Goal: Transaction & Acquisition: Purchase product/service

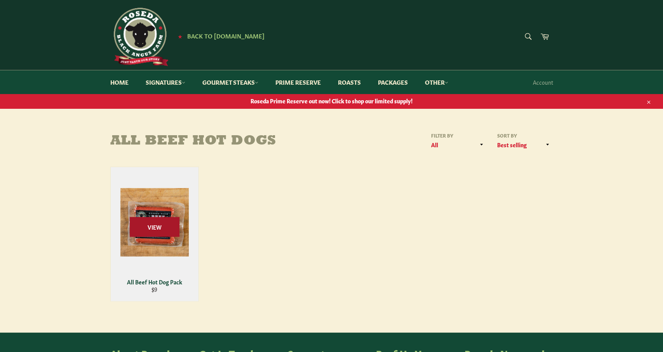
click at [150, 225] on span "View" at bounding box center [155, 227] width 50 height 20
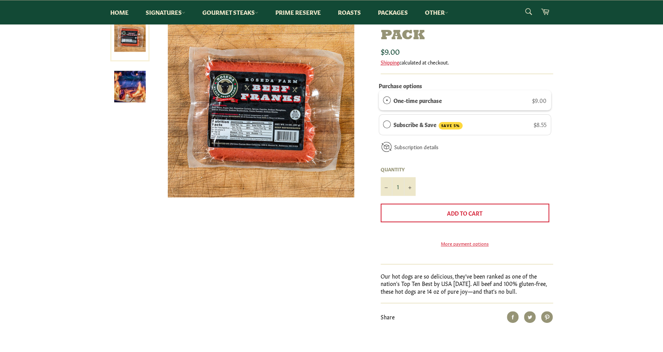
scroll to position [81, 0]
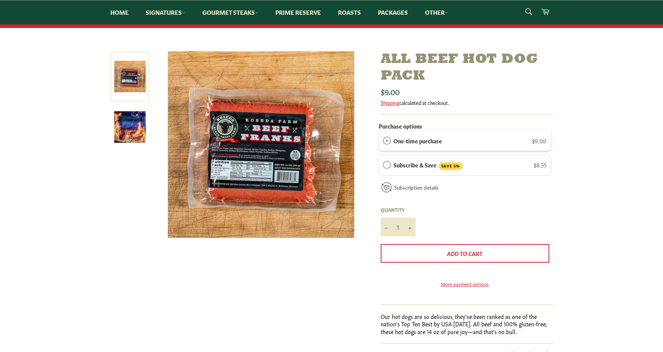
click at [414, 139] on label "One-time purchase" at bounding box center [417, 140] width 49 height 9
click at [385, 104] on link "Shipping" at bounding box center [389, 102] width 19 height 7
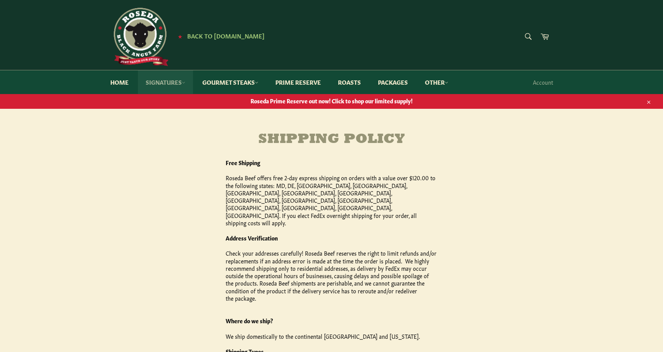
click at [169, 83] on link "Signatures" at bounding box center [165, 82] width 55 height 24
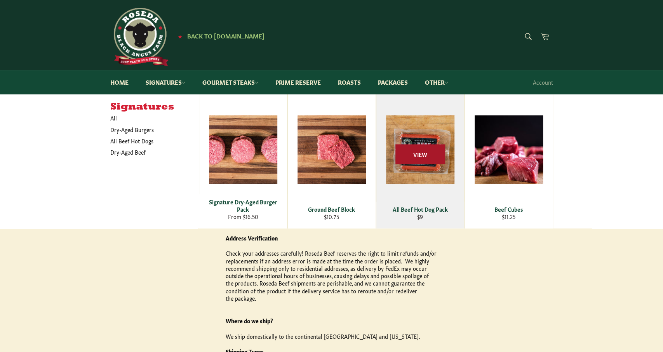
click at [413, 150] on span "View" at bounding box center [420, 154] width 50 height 20
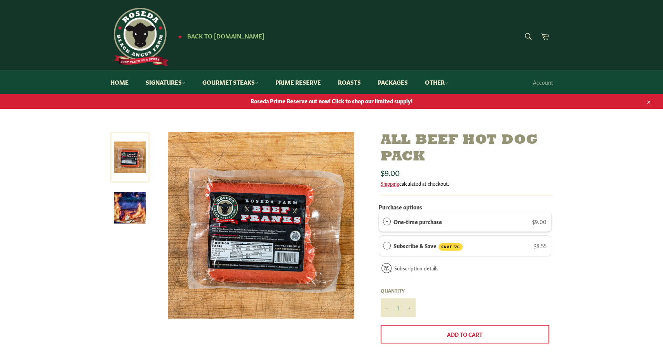
click at [268, 258] on img at bounding box center [261, 225] width 186 height 186
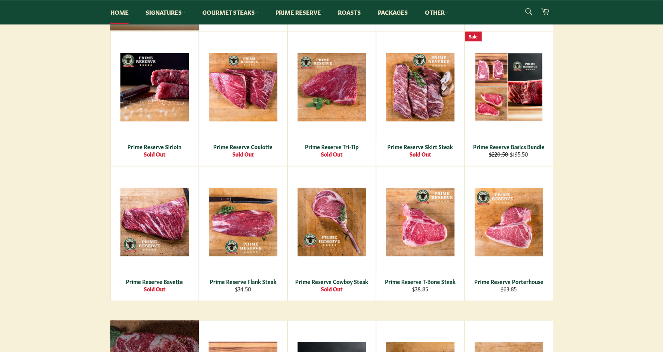
scroll to position [646, 0]
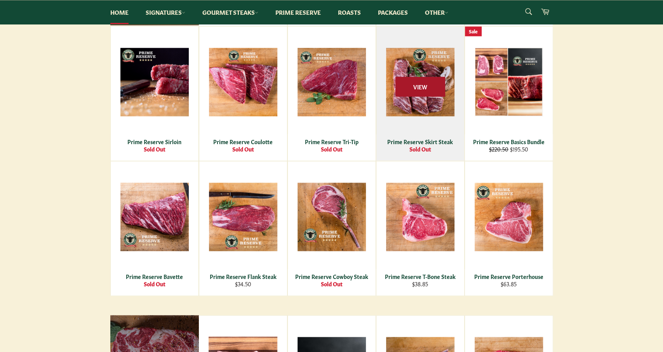
click at [427, 90] on span "View" at bounding box center [420, 86] width 50 height 20
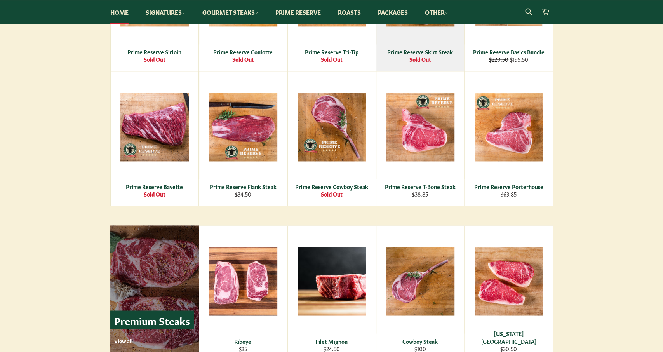
scroll to position [807, 0]
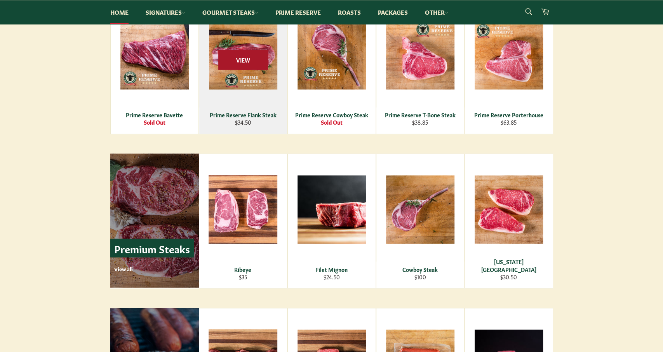
click at [241, 57] on span "View" at bounding box center [243, 60] width 50 height 20
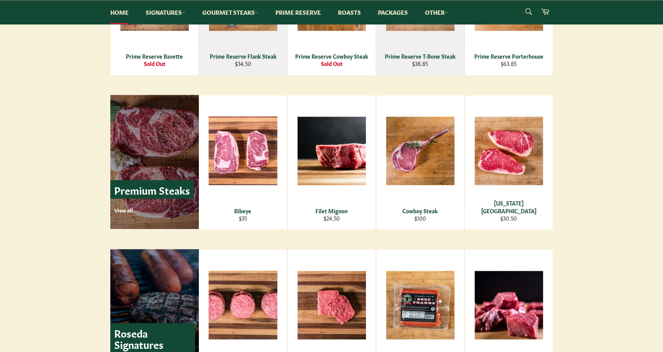
scroll to position [969, 0]
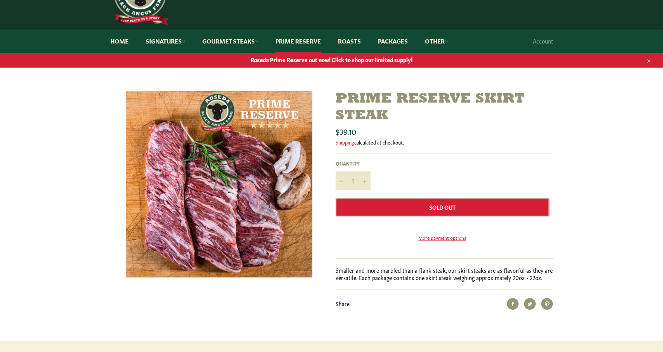
scroll to position [81, 0]
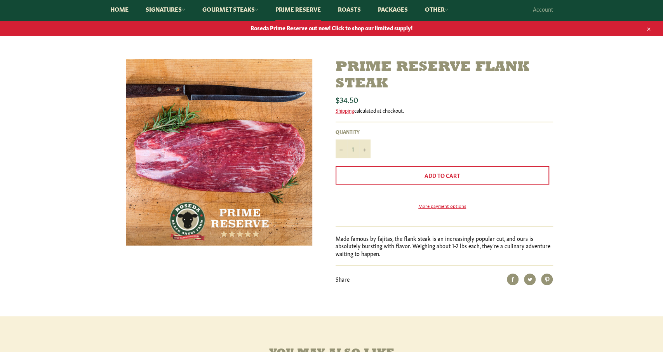
scroll to position [81, 0]
